Goal: Transaction & Acquisition: Book appointment/travel/reservation

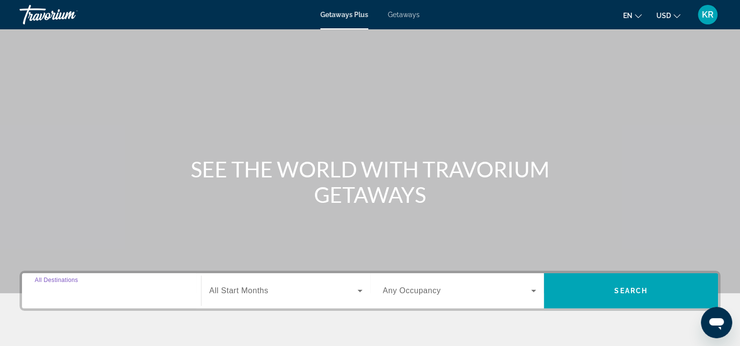
click at [106, 287] on input "Destination All Destinations" at bounding box center [111, 291] width 153 height 12
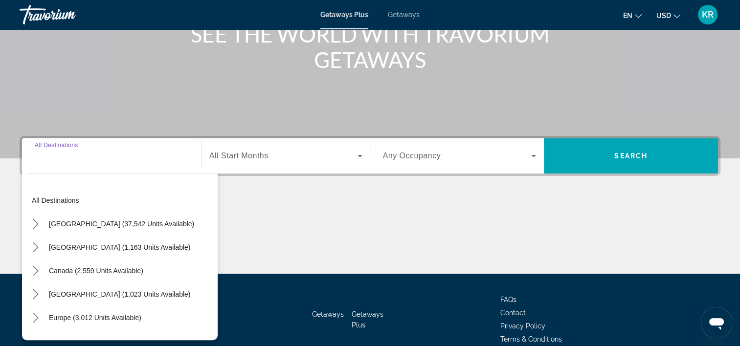
scroll to position [182, 0]
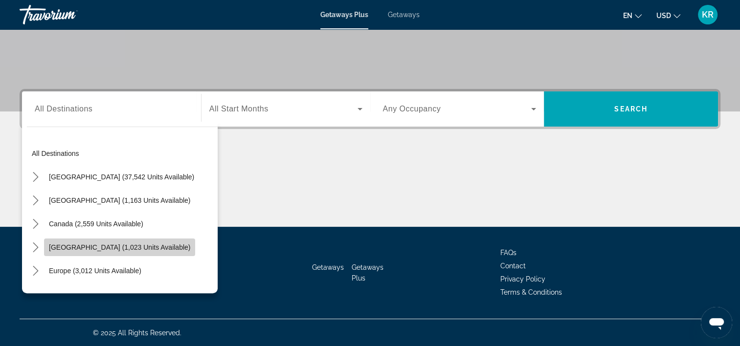
click at [89, 246] on span "[GEOGRAPHIC_DATA] (1,023 units available)" at bounding box center [119, 247] width 141 height 8
type input "**********"
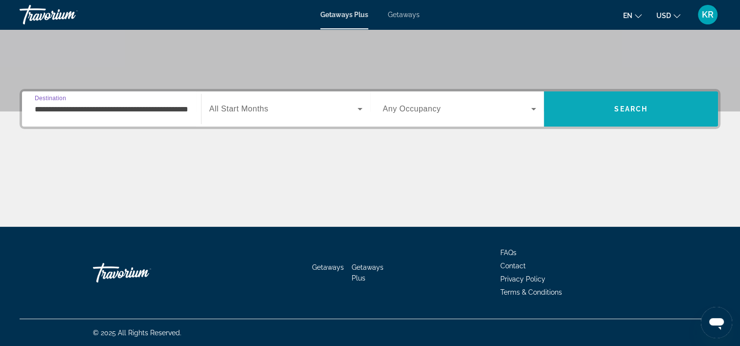
click at [600, 109] on span "Search" at bounding box center [631, 108] width 174 height 23
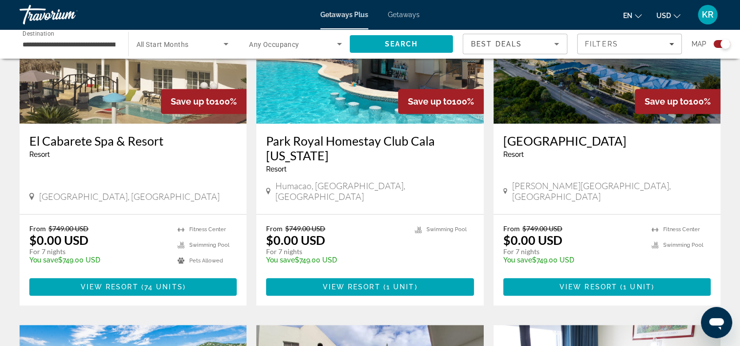
scroll to position [430, 0]
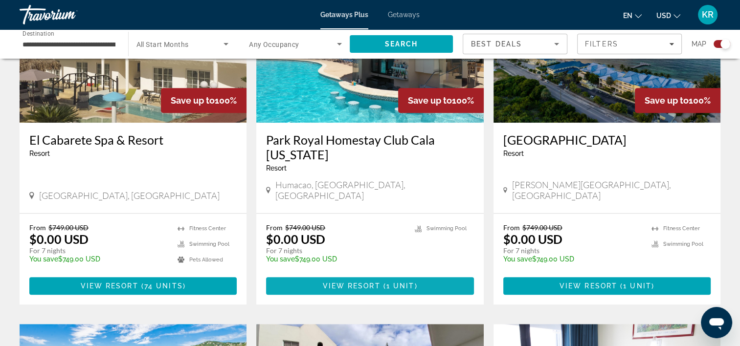
click at [269, 286] on span "Main content" at bounding box center [369, 285] width 207 height 23
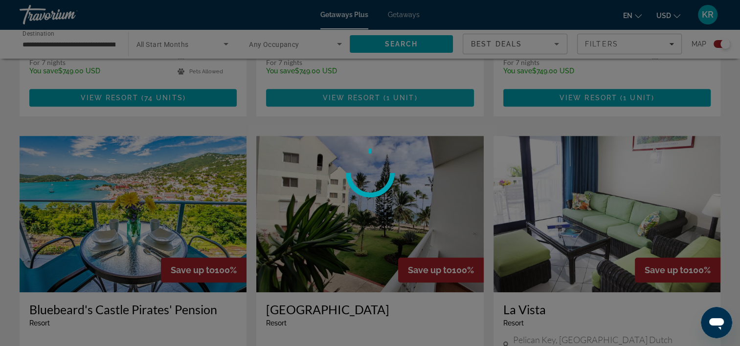
scroll to position [627, 0]
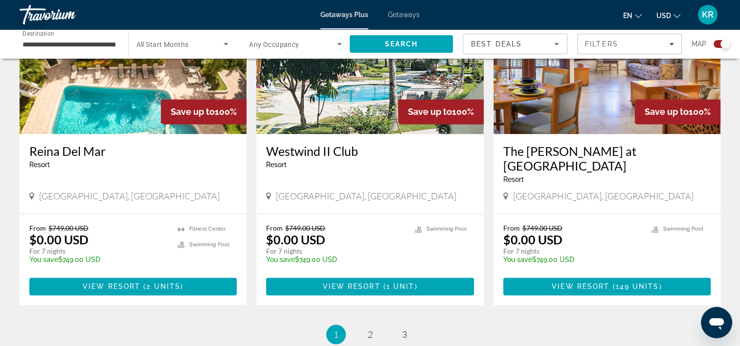
scroll to position [1464, 0]
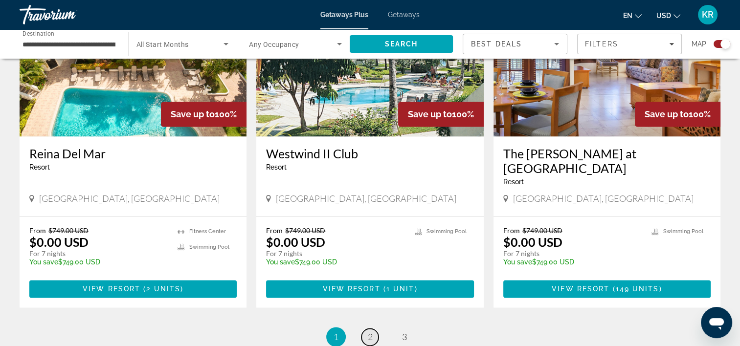
click at [371, 331] on span "2" at bounding box center [370, 336] width 5 height 11
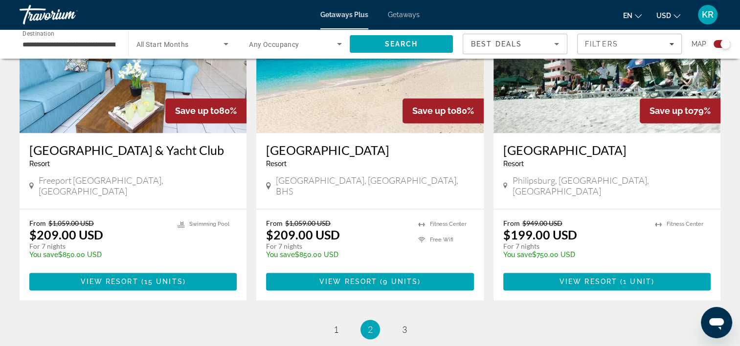
scroll to position [1538, 0]
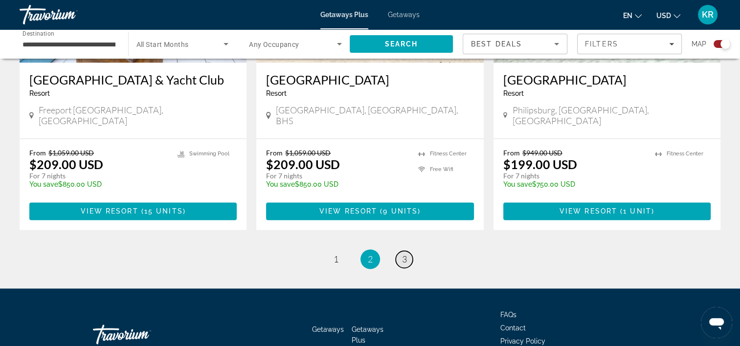
click at [400, 251] on link "page 3" at bounding box center [403, 259] width 17 height 17
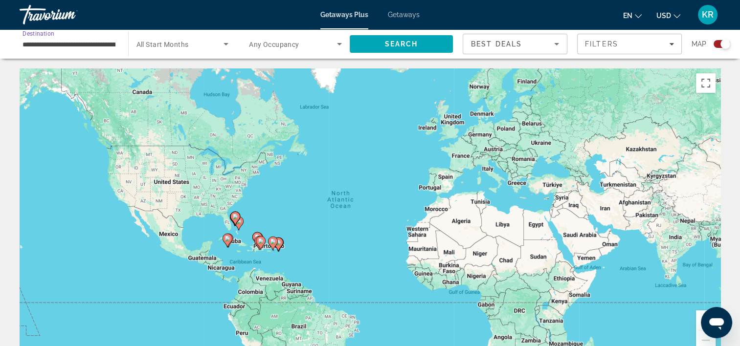
click at [88, 48] on input "**********" at bounding box center [68, 45] width 93 height 12
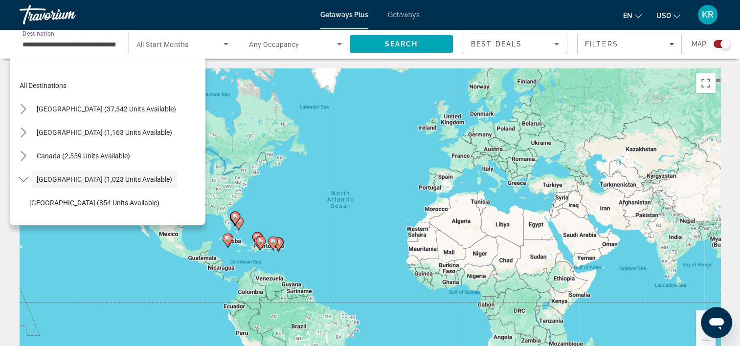
scroll to position [35, 0]
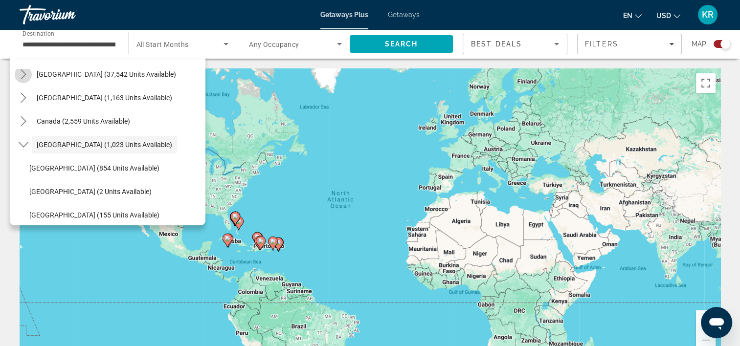
click at [26, 74] on icon "Toggle United States (37,542 units available) submenu" at bounding box center [24, 74] width 10 height 10
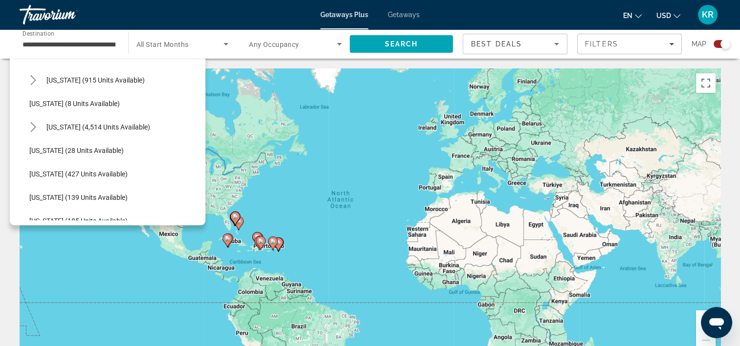
scroll to position [110, 0]
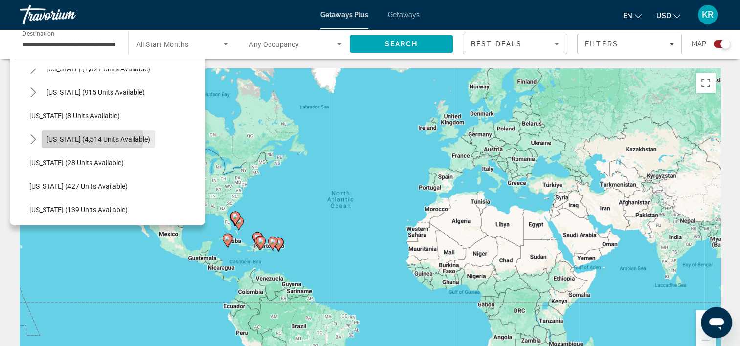
click at [50, 137] on span "[US_STATE] (4,514 units available)" at bounding box center [98, 139] width 104 height 8
type input "**********"
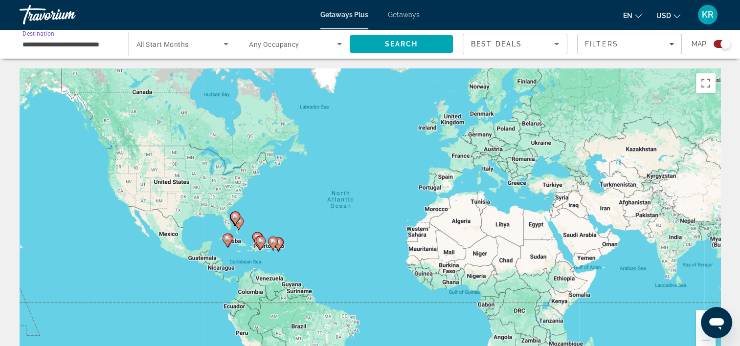
click at [181, 42] on span "All Start Months" at bounding box center [162, 45] width 52 height 8
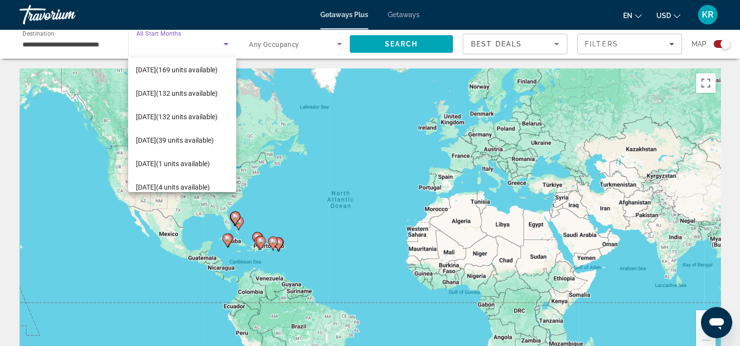
scroll to position [108, 0]
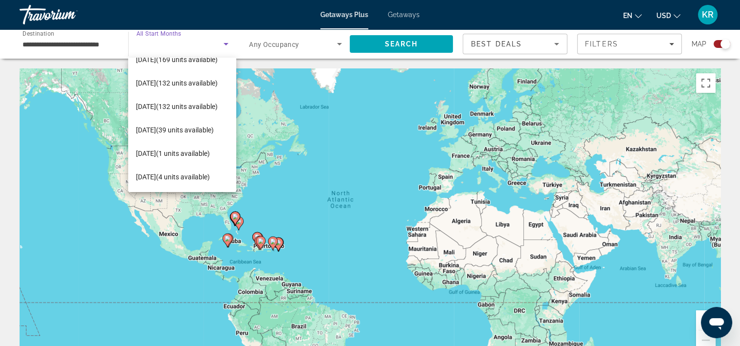
click at [251, 119] on div at bounding box center [370, 173] width 740 height 346
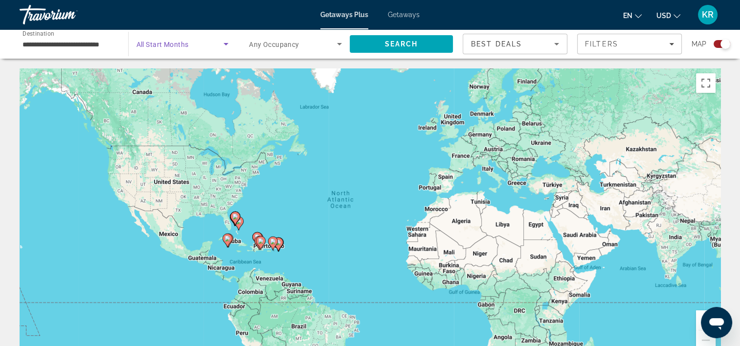
click at [186, 48] on span "Search widget" at bounding box center [180, 44] width 88 height 12
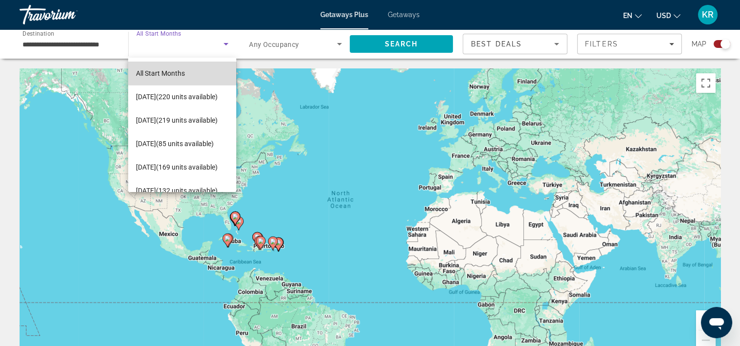
click at [201, 73] on mat-option "All Start Months" at bounding box center [182, 73] width 108 height 23
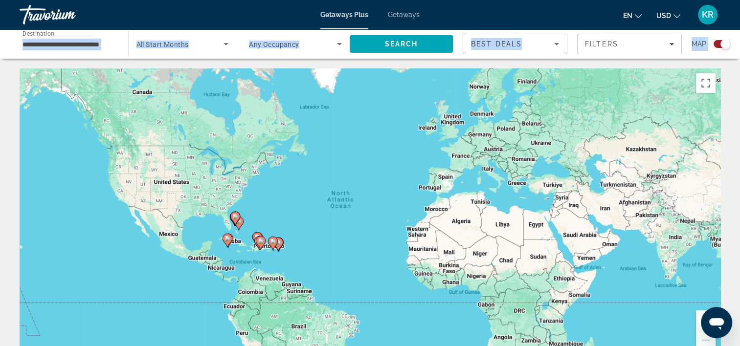
drag, startPoint x: 117, startPoint y: 44, endPoint x: 172, endPoint y: 71, distance: 60.6
drag, startPoint x: 172, startPoint y: 71, endPoint x: 262, endPoint y: 46, distance: 93.5
click at [262, 46] on span "Any Occupancy" at bounding box center [274, 45] width 50 height 8
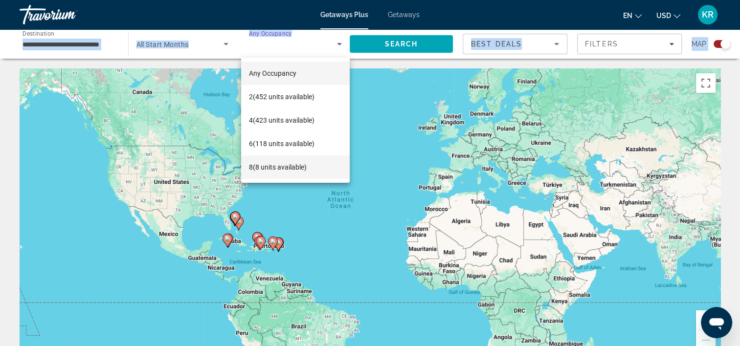
click at [278, 158] on mat-option "8 (8 units available)" at bounding box center [295, 166] width 109 height 23
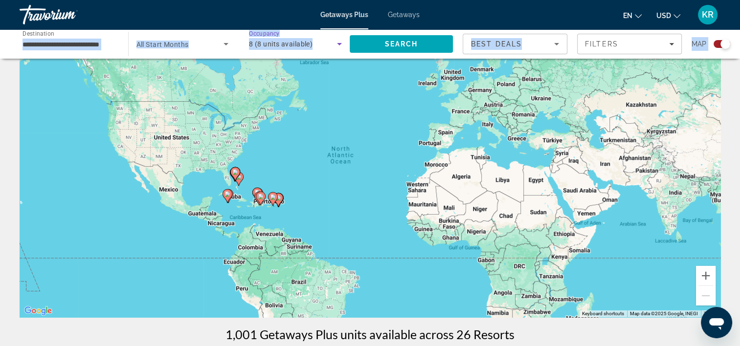
scroll to position [45, 0]
click at [388, 44] on span "Search" at bounding box center [400, 44] width 33 height 8
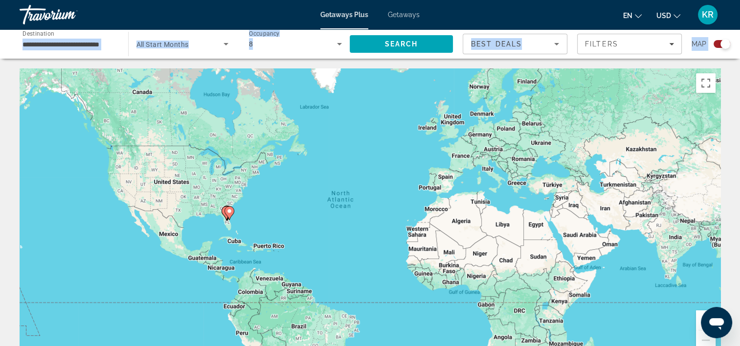
click at [20, 297] on div "To activate drag with keyboard, press Alt + Enter. Once in keyboard drag state,…" at bounding box center [370, 214] width 701 height 293
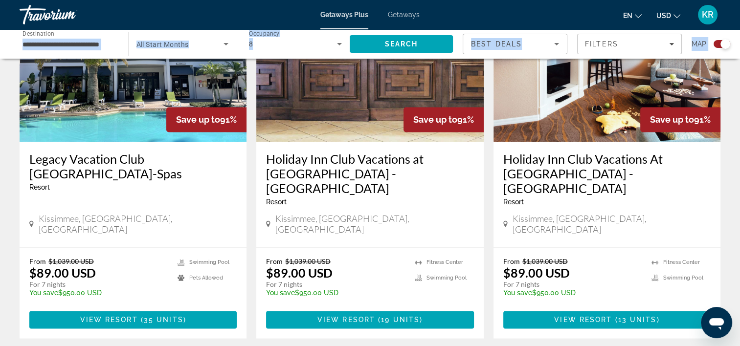
scroll to position [1471, 0]
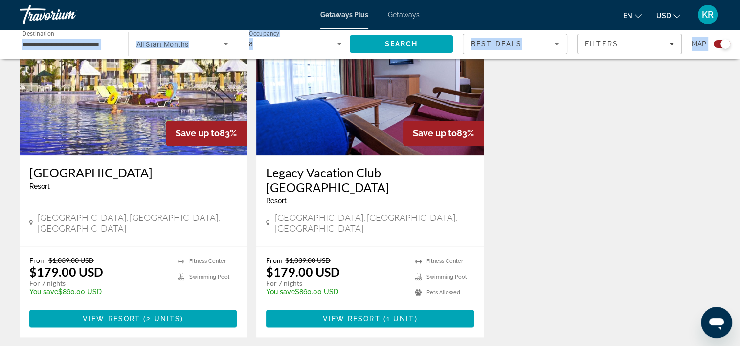
scroll to position [1095, 0]
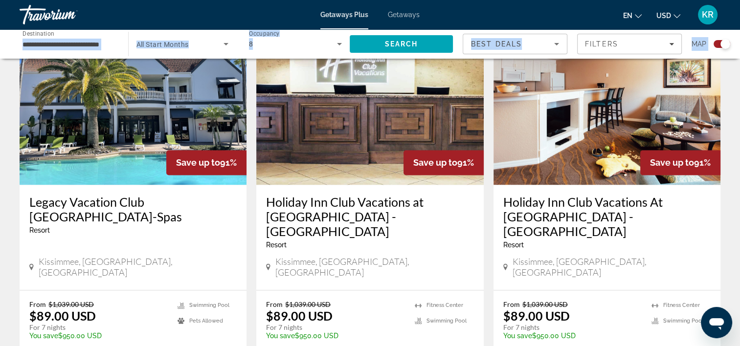
scroll to position [1435, 0]
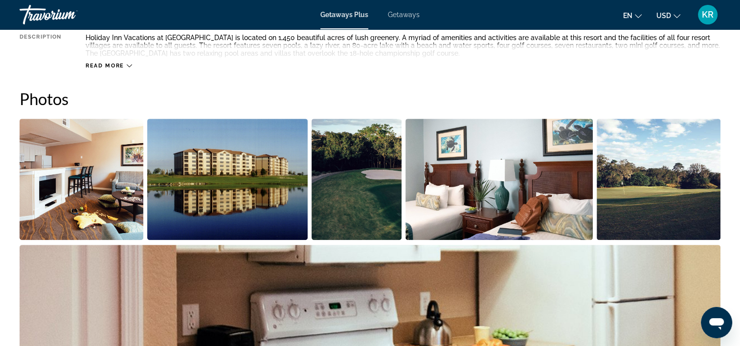
scroll to position [440, 0]
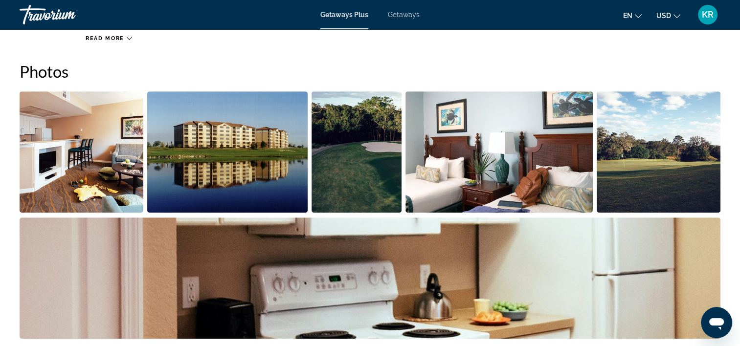
click at [142, 259] on img "Open full-screen image slider" at bounding box center [370, 278] width 701 height 121
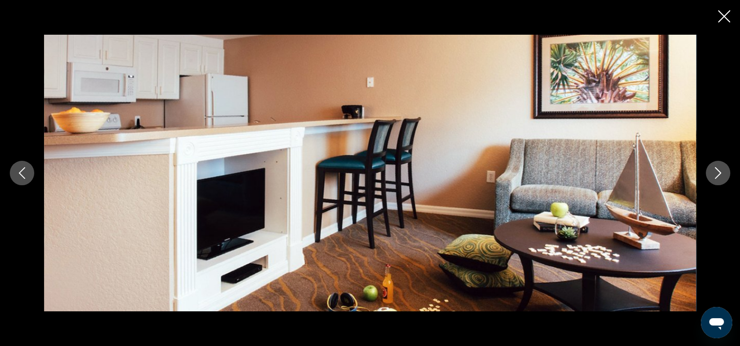
scroll to position [583, 0]
click at [718, 20] on icon "Close slideshow" at bounding box center [724, 16] width 12 height 12
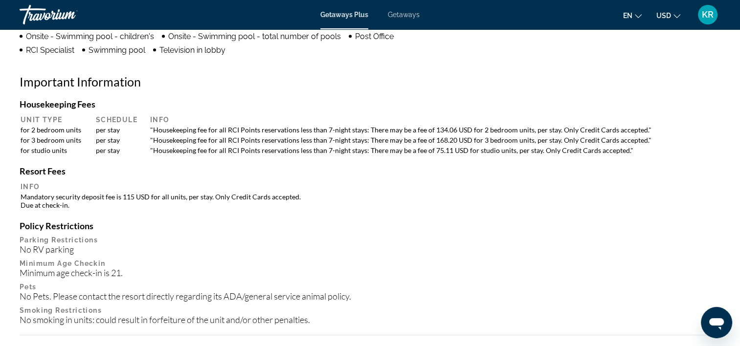
scroll to position [915, 0]
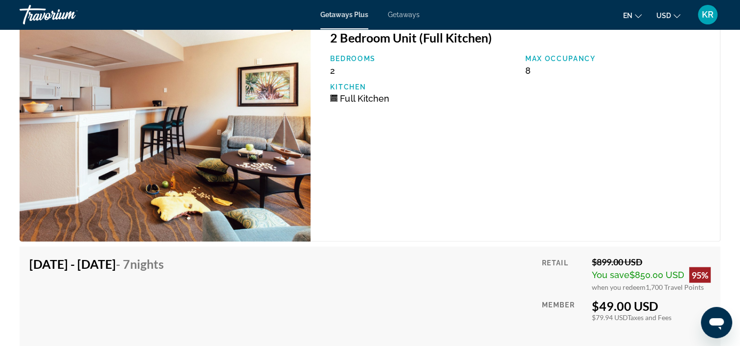
click at [21, 247] on div "[DATE] - [DATE] - 7 Nights Price includes accommodation only Refundable until :…" at bounding box center [370, 311] width 701 height 129
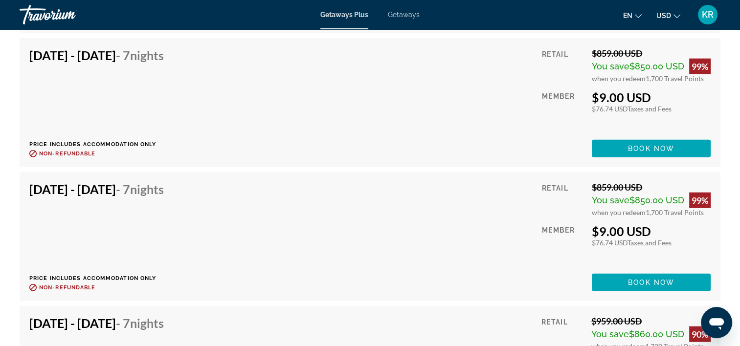
scroll to position [2341, 0]
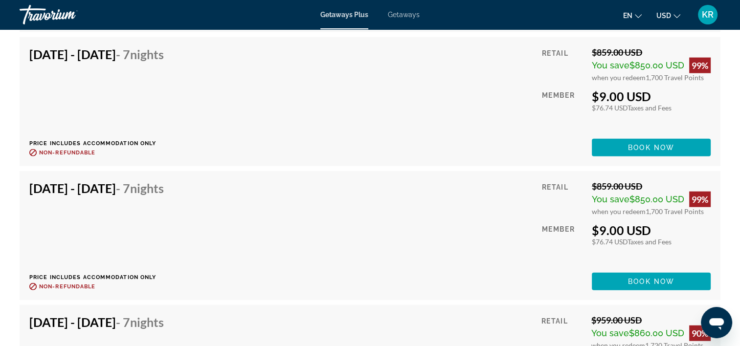
click at [17, 281] on div "[DATE] - [DATE] - 7 Nights Price includes accommodation only Refundable until :…" at bounding box center [370, 104] width 710 height 670
click at [18, 275] on div "[DATE] - [DATE] - 7 Nights Price includes accommodation only Refundable until :…" at bounding box center [370, 104] width 710 height 670
click at [23, 229] on div "[DATE] - [DATE] - 7 Nights Price includes accommodation only Refundable until :…" at bounding box center [370, 235] width 701 height 129
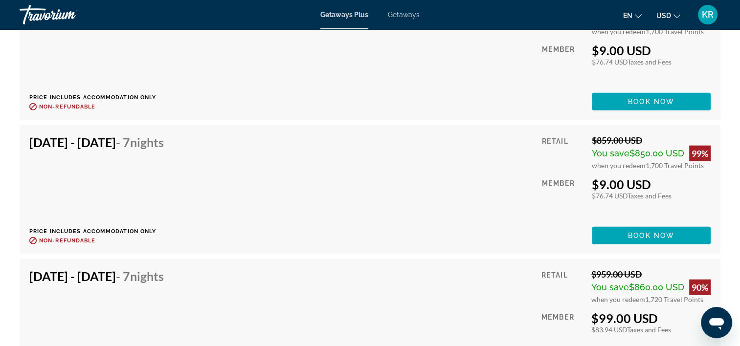
scroll to position [2386, 0]
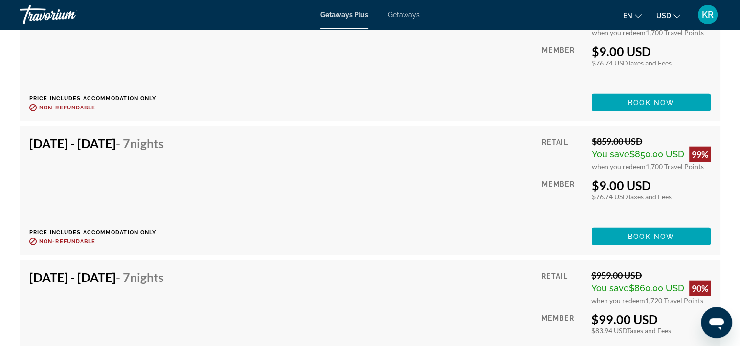
click at [88, 164] on div "[DATE] - [DATE] - 7 Nights Price includes accommodation only Refundable until :…" at bounding box center [100, 190] width 142 height 109
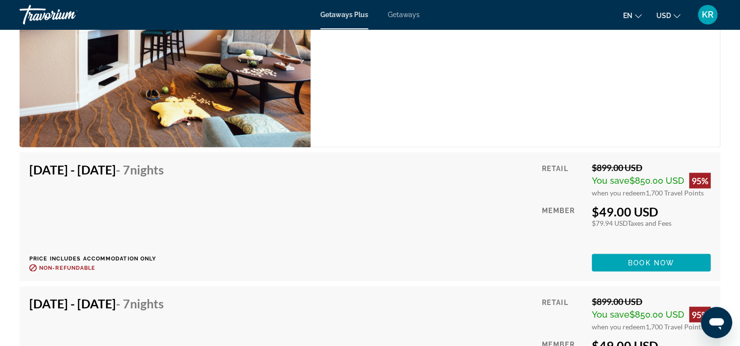
scroll to position [1954, 0]
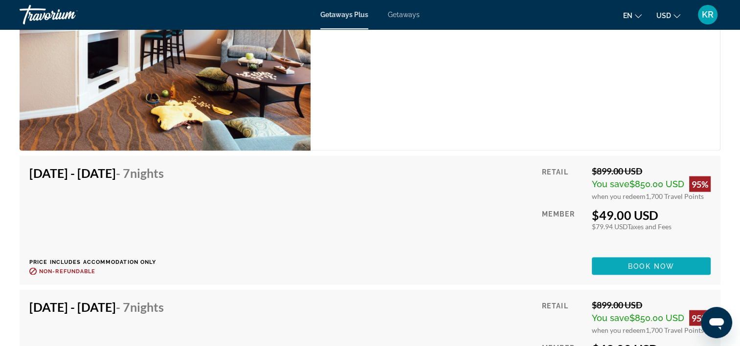
click at [645, 255] on span "Main content" at bounding box center [650, 266] width 119 height 23
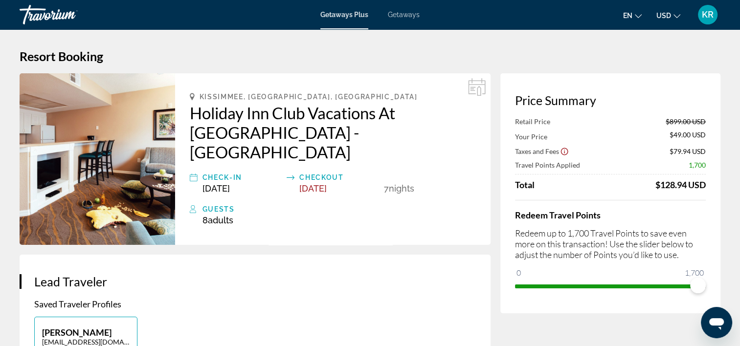
drag, startPoint x: 741, startPoint y: 31, endPoint x: 460, endPoint y: 44, distance: 280.9
